Goal: Information Seeking & Learning: Compare options

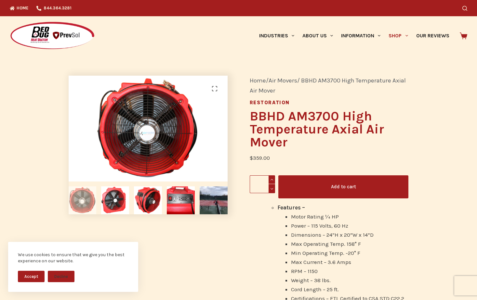
scroll to position [33, 0]
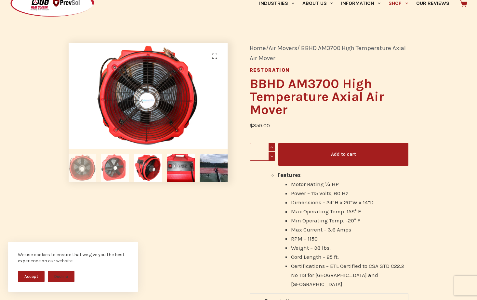
click at [110, 167] on img at bounding box center [115, 168] width 28 height 28
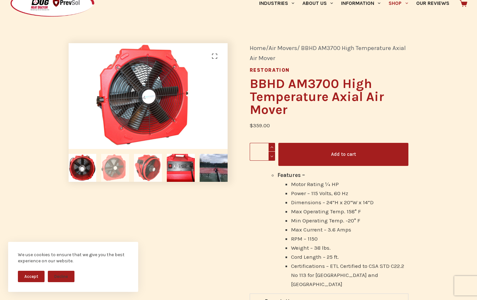
click at [158, 169] on img at bounding box center [148, 168] width 28 height 28
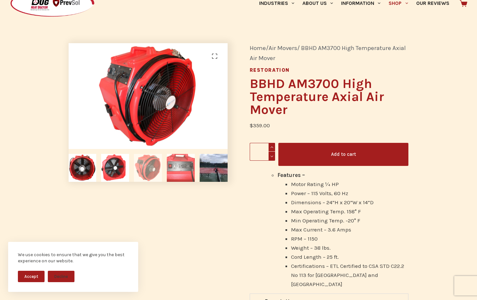
click at [176, 167] on img at bounding box center [181, 168] width 28 height 28
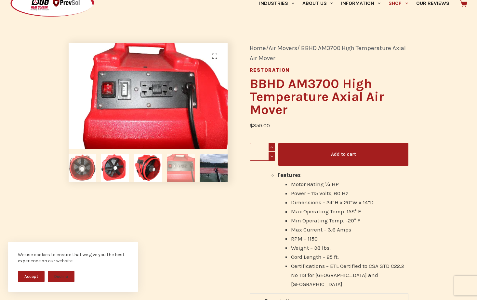
click at [74, 165] on img at bounding box center [83, 168] width 28 height 28
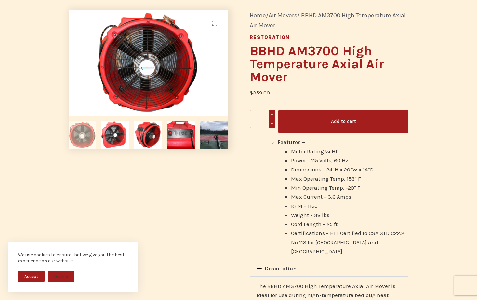
scroll to position [65, 0]
click at [284, 16] on link "Air Movers" at bounding box center [282, 15] width 29 height 7
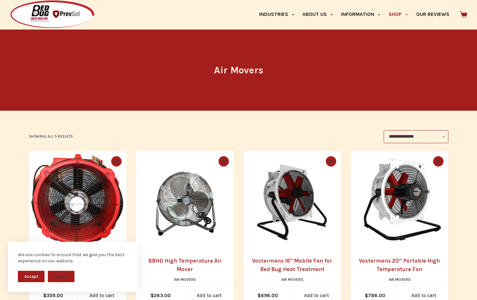
scroll to position [98, 0]
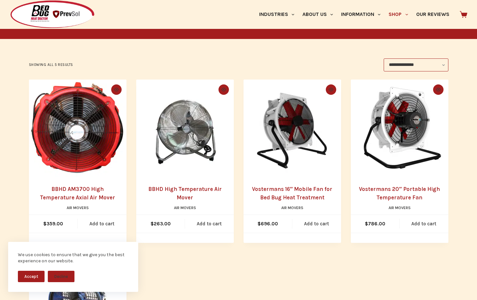
click at [289, 121] on img at bounding box center [292, 129] width 98 height 98
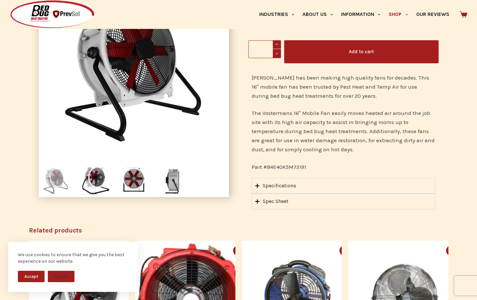
scroll to position [98, 0]
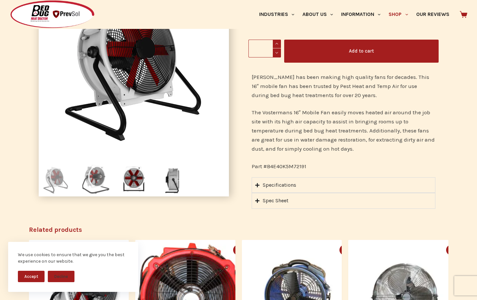
click at [93, 173] on img at bounding box center [95, 180] width 34 height 34
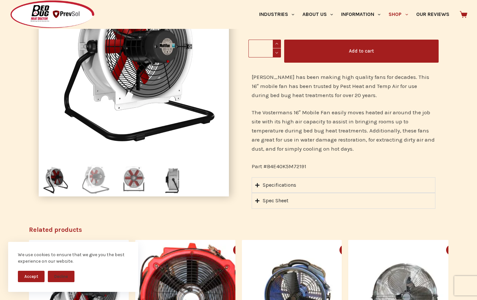
click at [136, 176] on img at bounding box center [134, 180] width 34 height 34
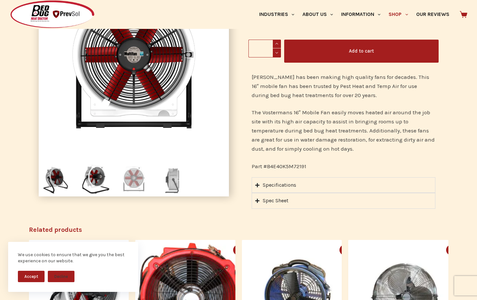
click at [173, 172] on img at bounding box center [173, 180] width 34 height 34
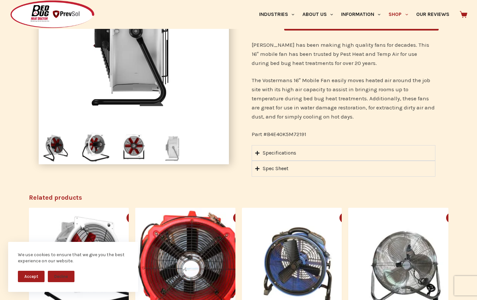
scroll to position [103, 0]
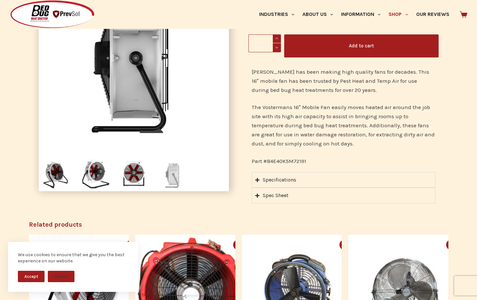
click at [267, 179] on div "Specifications" at bounding box center [279, 180] width 33 height 8
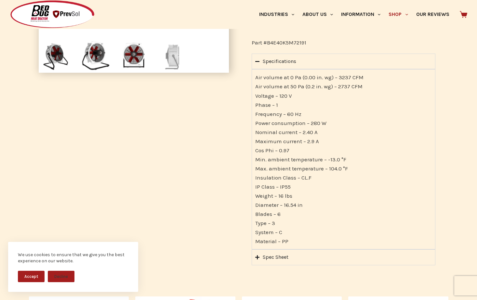
scroll to position [233, 0]
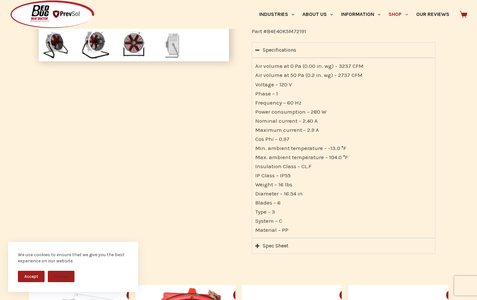
click at [278, 245] on div "Spec Sheet" at bounding box center [276, 246] width 26 height 8
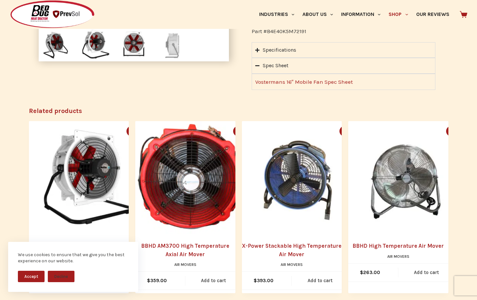
click at [269, 82] on link "Vostermans 16″ Mobile Fan Spec Sheet" at bounding box center [304, 82] width 98 height 7
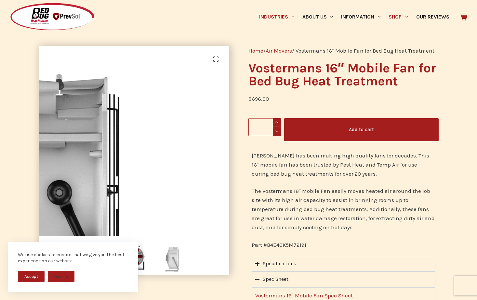
scroll to position [0, 0]
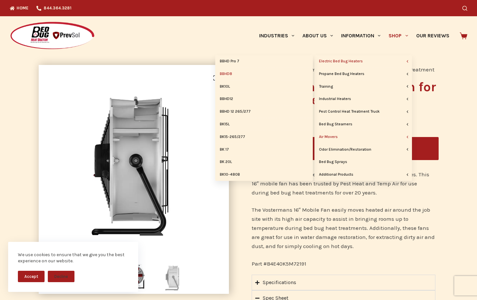
click at [226, 74] on link "BBHD8" at bounding box center [264, 74] width 98 height 12
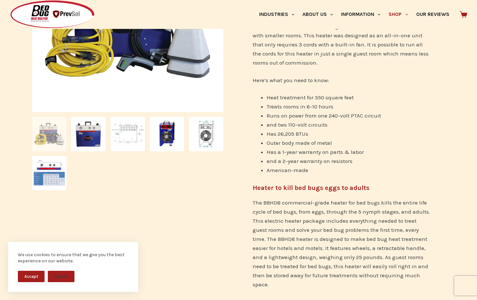
scroll to position [228, 0]
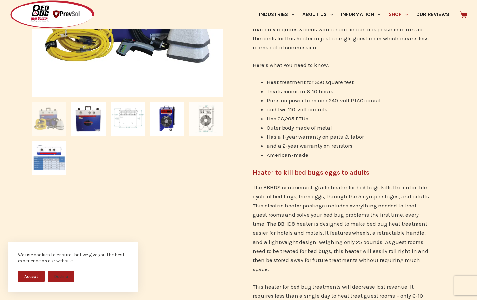
click at [207, 117] on img at bounding box center [206, 119] width 34 height 34
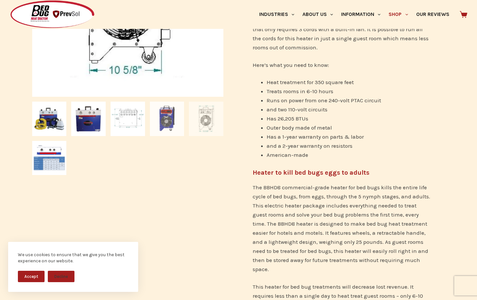
click at [169, 117] on img at bounding box center [167, 119] width 34 height 34
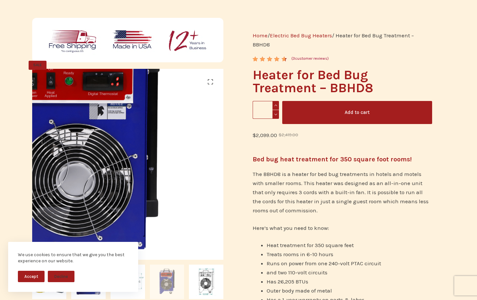
scroll to position [65, 0]
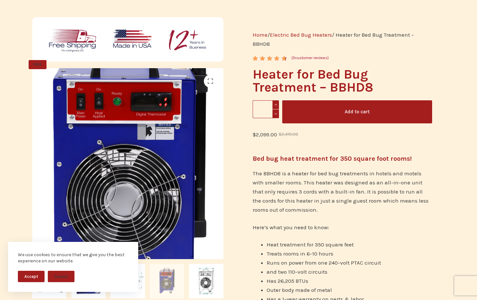
drag, startPoint x: 183, startPoint y: 143, endPoint x: 126, endPoint y: 149, distance: 57.9
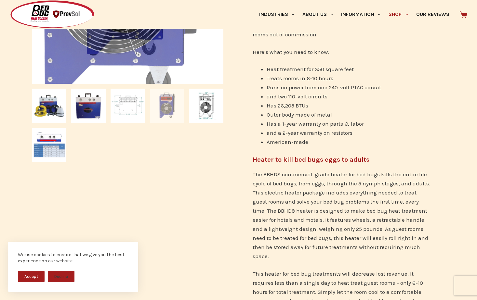
scroll to position [260, 0]
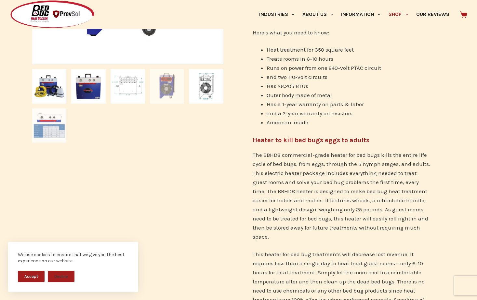
click at [57, 125] on img at bounding box center [49, 126] width 34 height 34
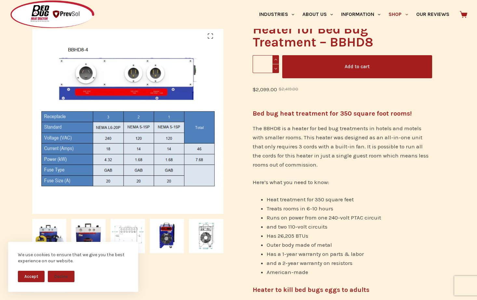
scroll to position [98, 0]
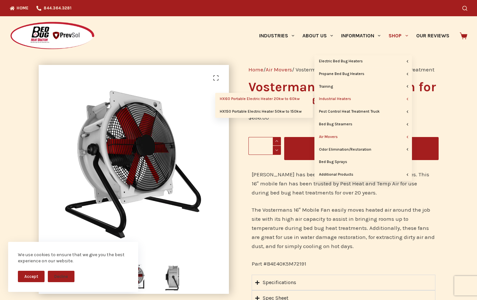
click at [258, 99] on link "HX60 Portable Electric Heater 20kw to 60kw" at bounding box center [264, 99] width 98 height 12
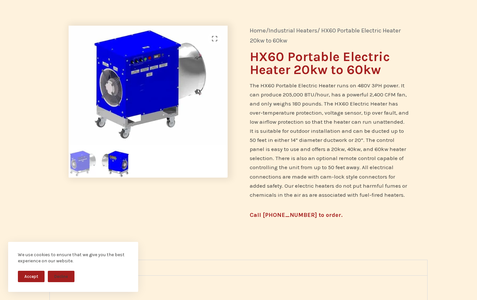
scroll to position [33, 0]
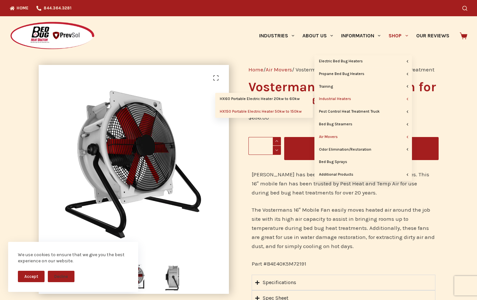
click at [276, 112] on link "HX150 Portable Electric Heater 50kw to 150kw" at bounding box center [264, 112] width 98 height 12
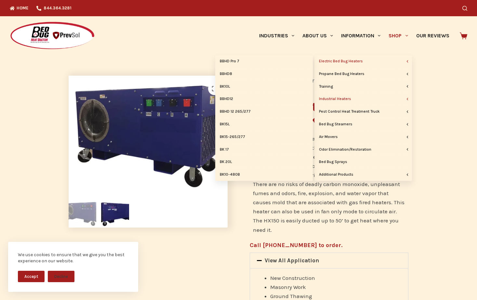
click at [409, 60] on icon "Primary" at bounding box center [407, 61] width 3 height 3
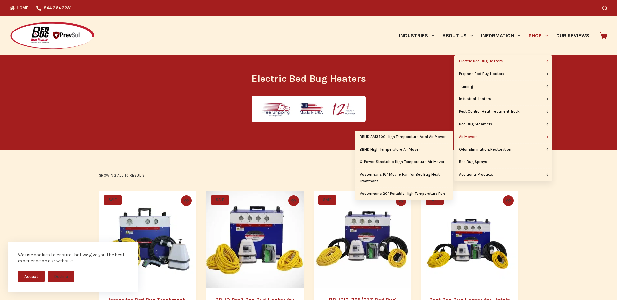
click at [476, 138] on icon "Primary" at bounding box center [547, 137] width 3 height 3
